Goal: Task Accomplishment & Management: Complete application form

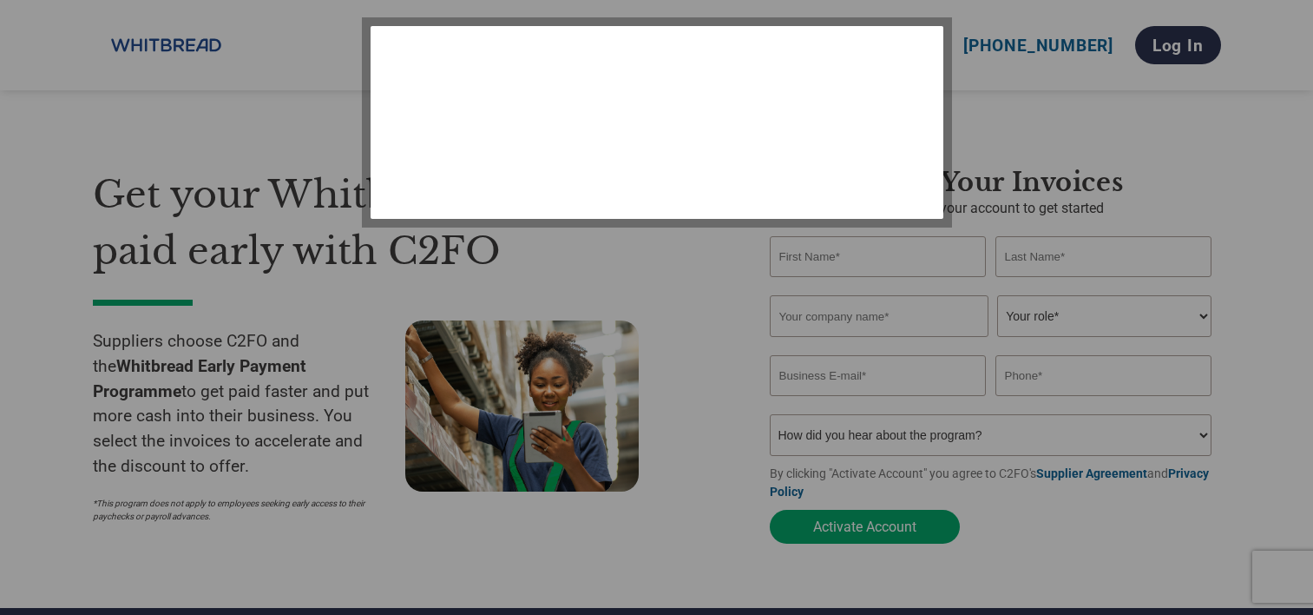
select select "en-[GEOGRAPHIC_DATA]"
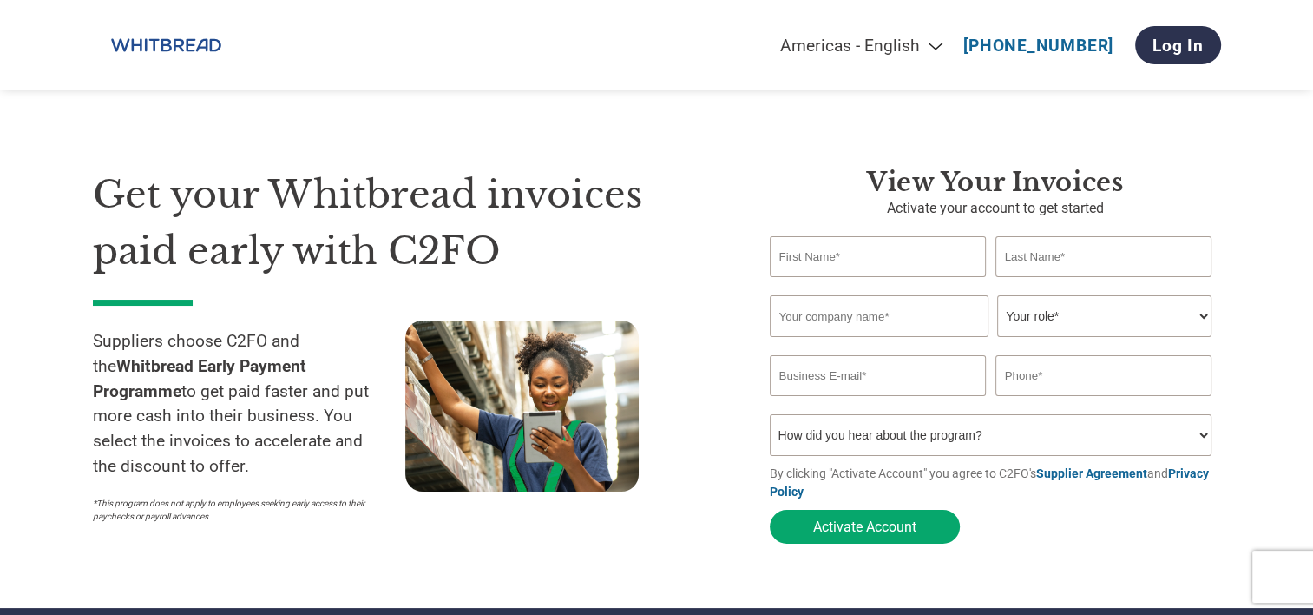
click at [843, 255] on input "text" at bounding box center [878, 256] width 217 height 41
click at [837, 190] on h3 "View your invoices" at bounding box center [995, 182] width 451 height 31
click at [956, 437] on select "How did you hear about the program? Received a letter Email Social Media Online…" at bounding box center [991, 435] width 443 height 42
select select "Other"
click at [770, 417] on select "How did you hear about the program? Received a letter Email Social Media Online…" at bounding box center [991, 435] width 443 height 42
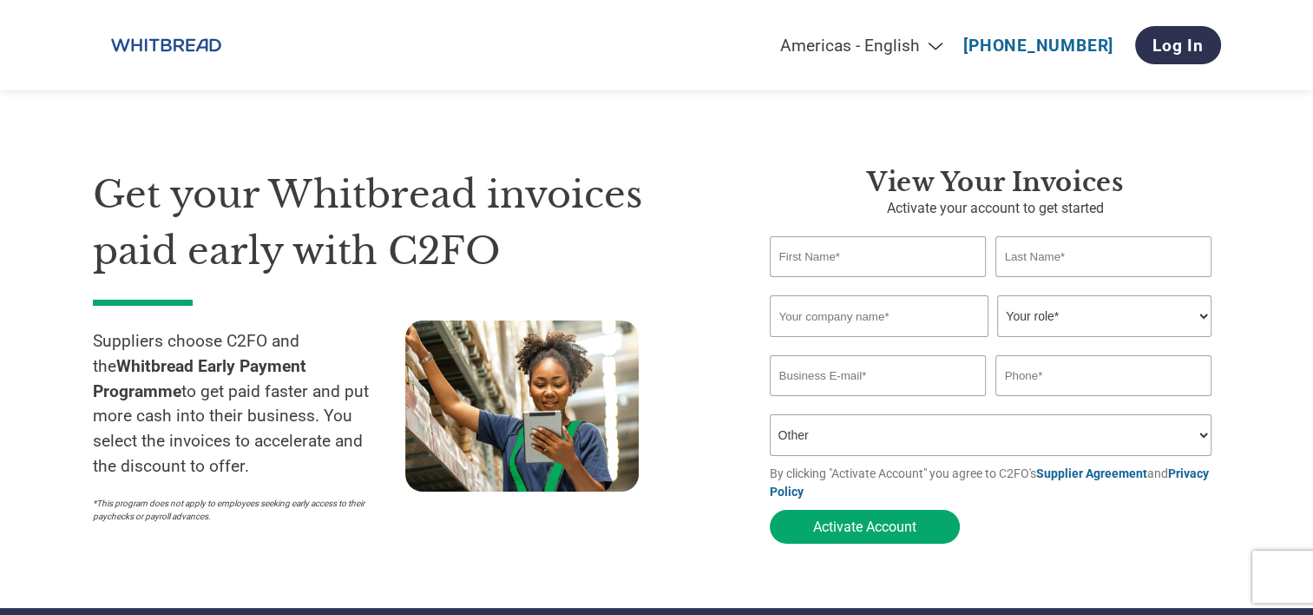
click at [926, 253] on input "text" at bounding box center [878, 256] width 217 height 41
click at [1242, 299] on section "Get your Whitbread invoices paid early with C2FO Suppliers choose C2FO and the …" at bounding box center [656, 338] width 1313 height 538
click at [1134, 330] on select "Your role* CFO Controller Credit Manager Finance Director Treasurer CEO Preside…" at bounding box center [1104, 316] width 214 height 42
click at [888, 248] on input "text" at bounding box center [878, 256] width 217 height 41
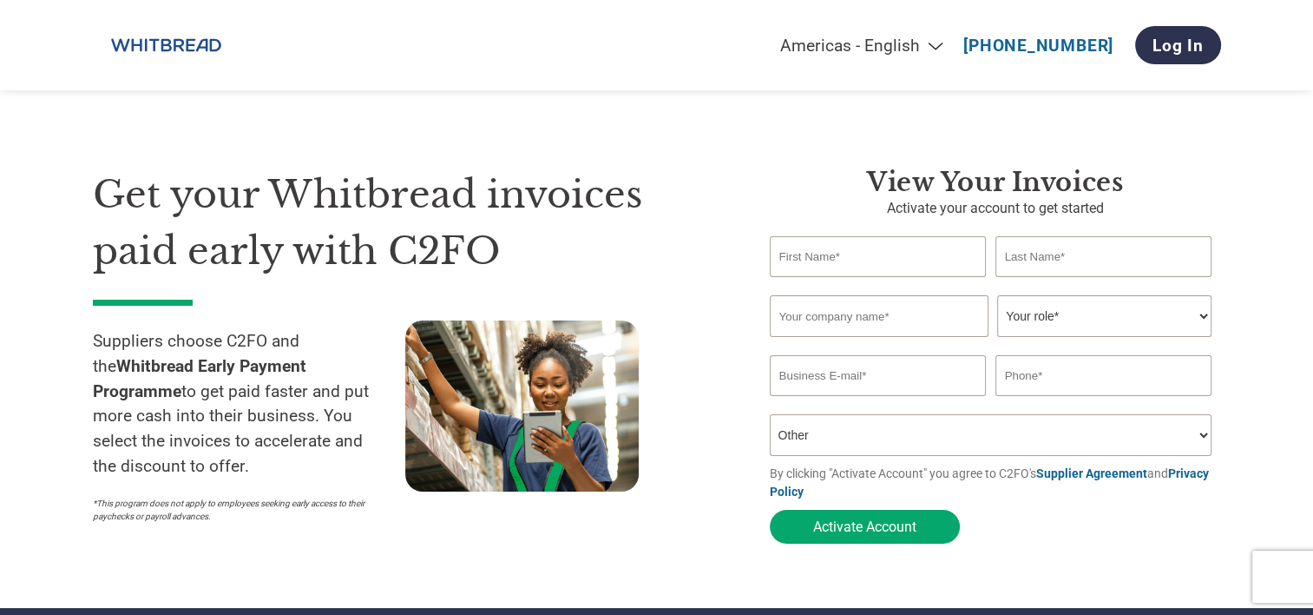
click at [687, 253] on h1 "Get your Whitbread invoices paid early with C2FO" at bounding box center [405, 223] width 625 height 112
click at [851, 385] on input "email" at bounding box center [878, 375] width 217 height 41
click at [740, 193] on div "Get your Whitbread invoices paid early with C2FO Suppliers choose C2FO and the …" at bounding box center [418, 359] width 651 height 385
click at [872, 385] on input "email" at bounding box center [878, 375] width 217 height 41
type input "[EMAIL_ADDRESS][DOMAIN_NAME]"
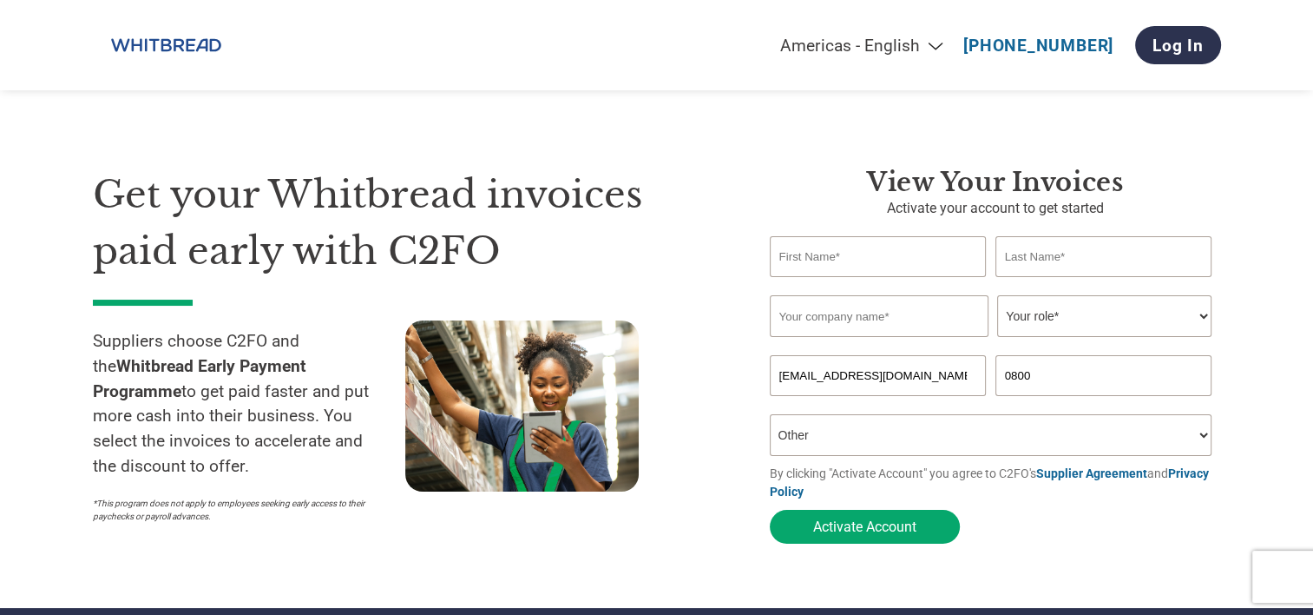
type input "08009999200"
click at [864, 313] on input "text" at bounding box center [879, 316] width 219 height 42
type input "DEFLUO PLUMBING & DRAINAGE LTD"
type input "[PERSON_NAME]"
type input "FIXTER"
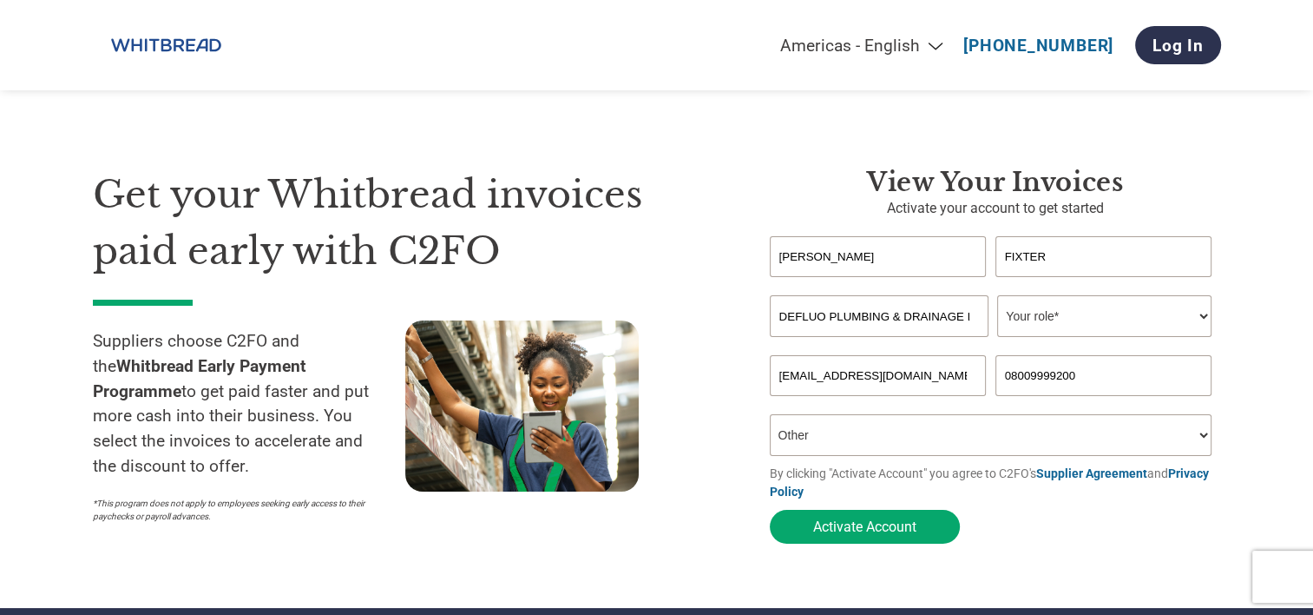
click at [1047, 314] on select "Your role* CFO Controller Credit Manager Finance Director Treasurer CEO Preside…" at bounding box center [1104, 316] width 214 height 42
click at [819, 158] on div "Get your Whitbread invoices paid early with C2FO Suppliers choose C2FO and the …" at bounding box center [657, 324] width 1128 height 455
click at [1073, 316] on select "Your role* CFO Controller Credit Manager Finance Director Treasurer CEO Preside…" at bounding box center [1104, 316] width 214 height 42
click at [1069, 319] on select "Your role* CFO Controller Credit Manager Finance Director Treasurer CEO Preside…" at bounding box center [1104, 316] width 214 height 42
select select "OTHER"
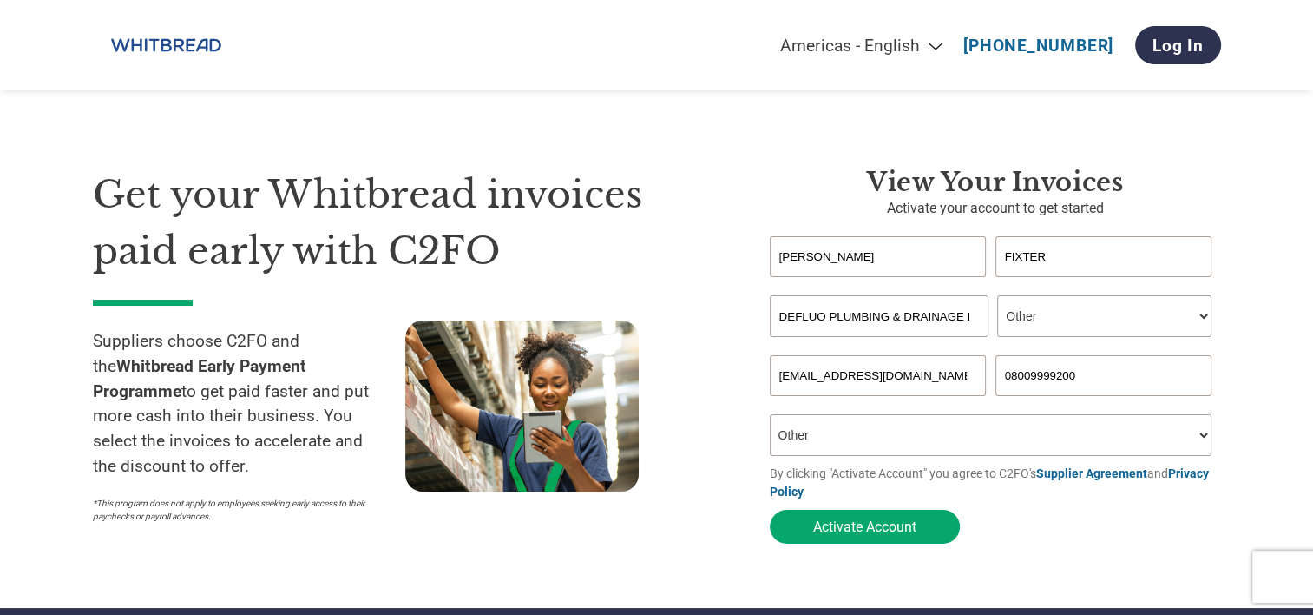
click at [997, 296] on select "Your role* CFO Controller Credit Manager Finance Director Treasurer CEO Preside…" at bounding box center [1104, 316] width 214 height 42
click at [1160, 173] on h3 "View your invoices" at bounding box center [995, 182] width 451 height 31
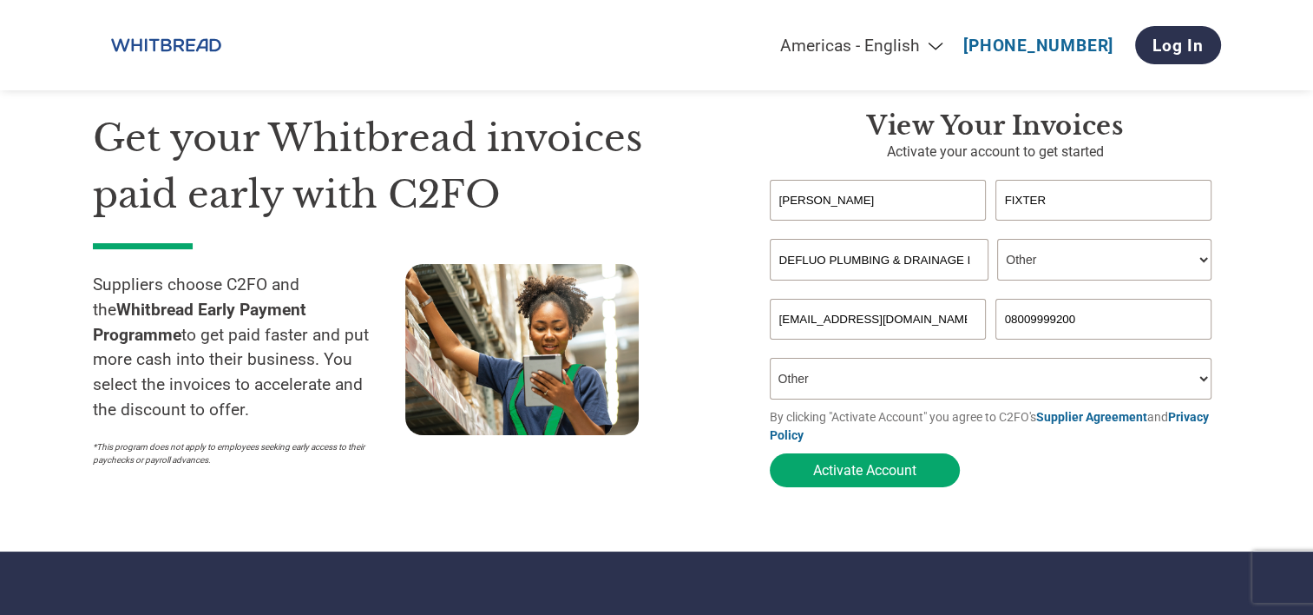
scroll to position [87, 0]
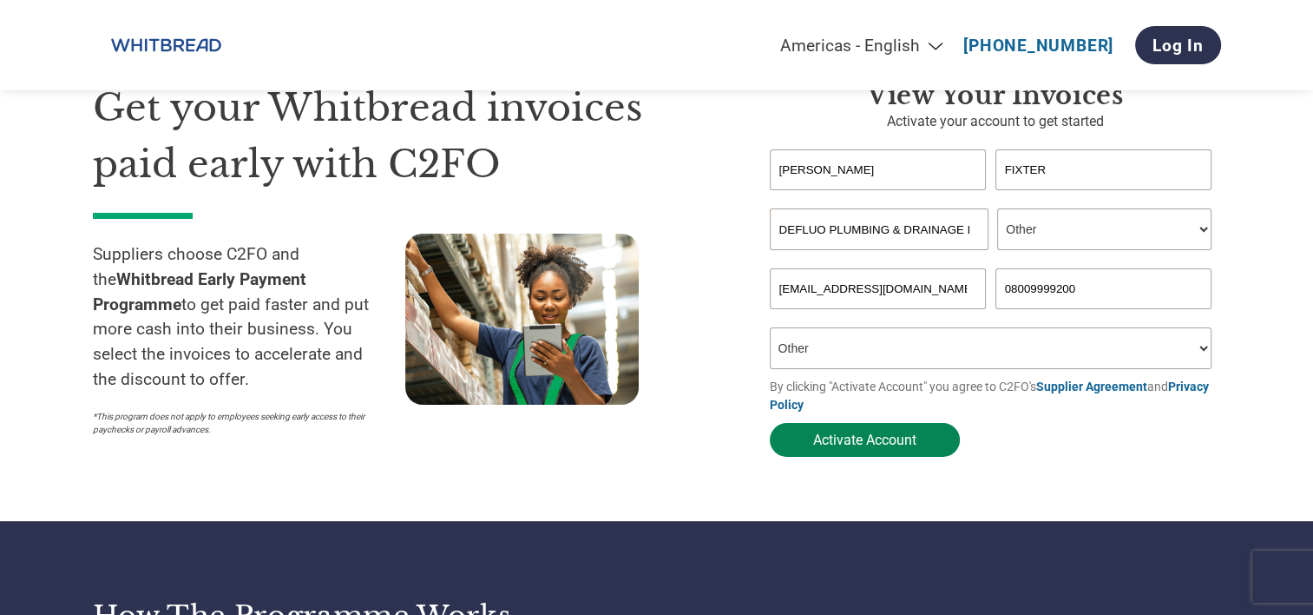
click at [903, 449] on button "Activate Account" at bounding box center [865, 440] width 190 height 34
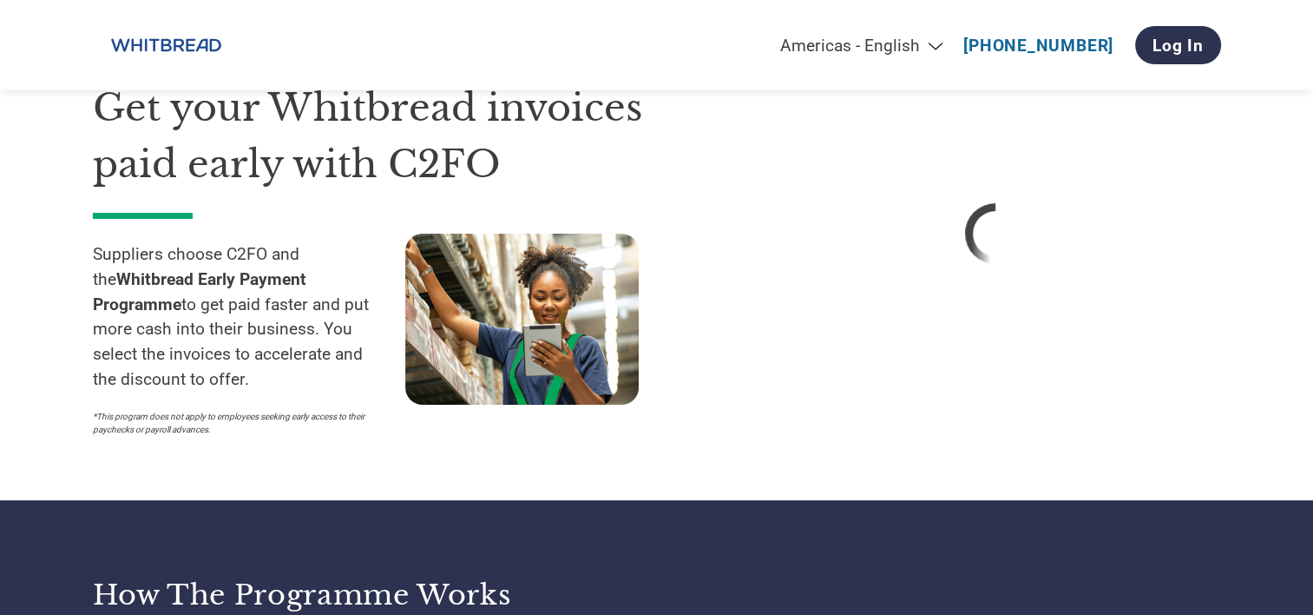
select select "en-[GEOGRAPHIC_DATA]"
